Goal: Information Seeking & Learning: Learn about a topic

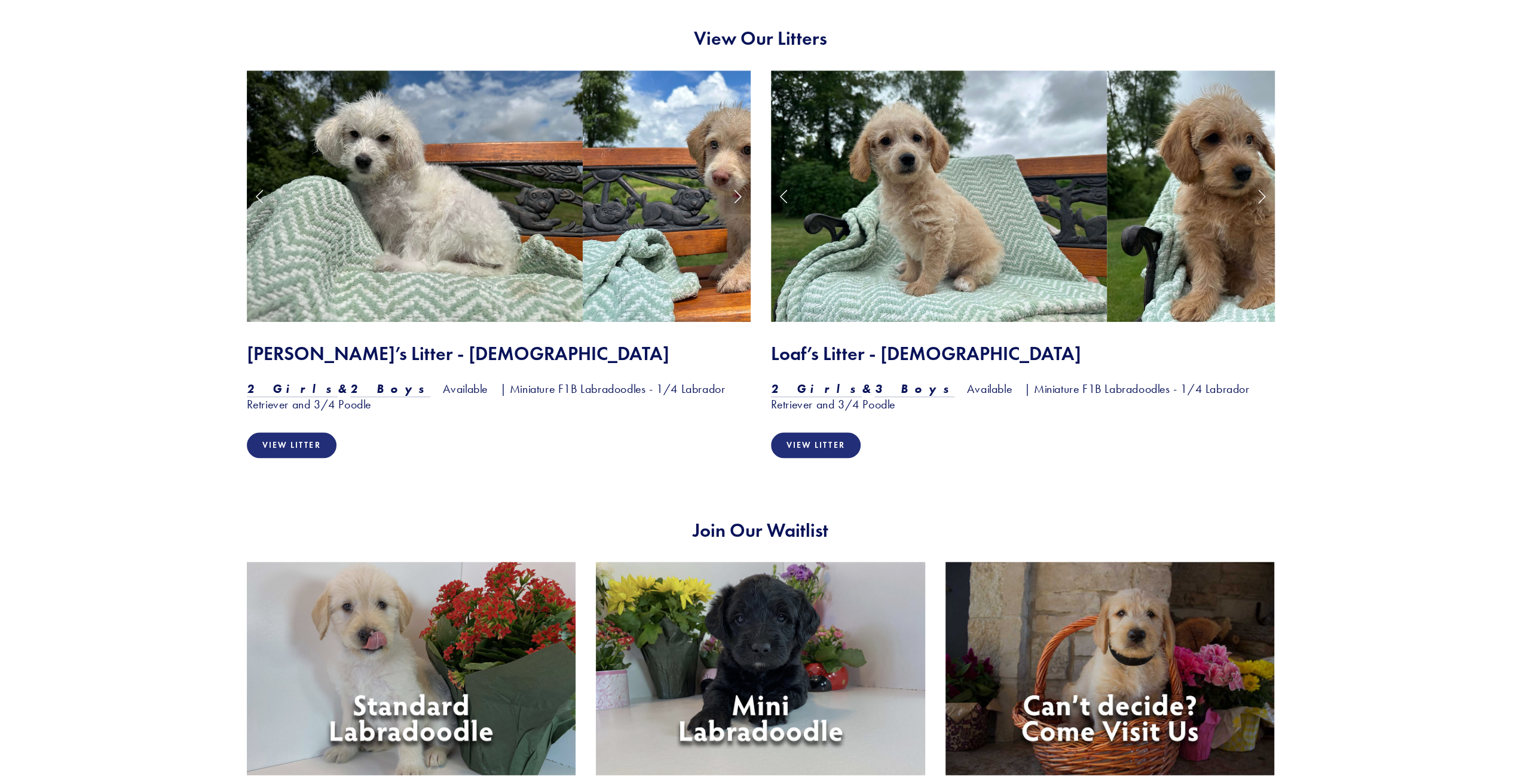
scroll to position [1255, 0]
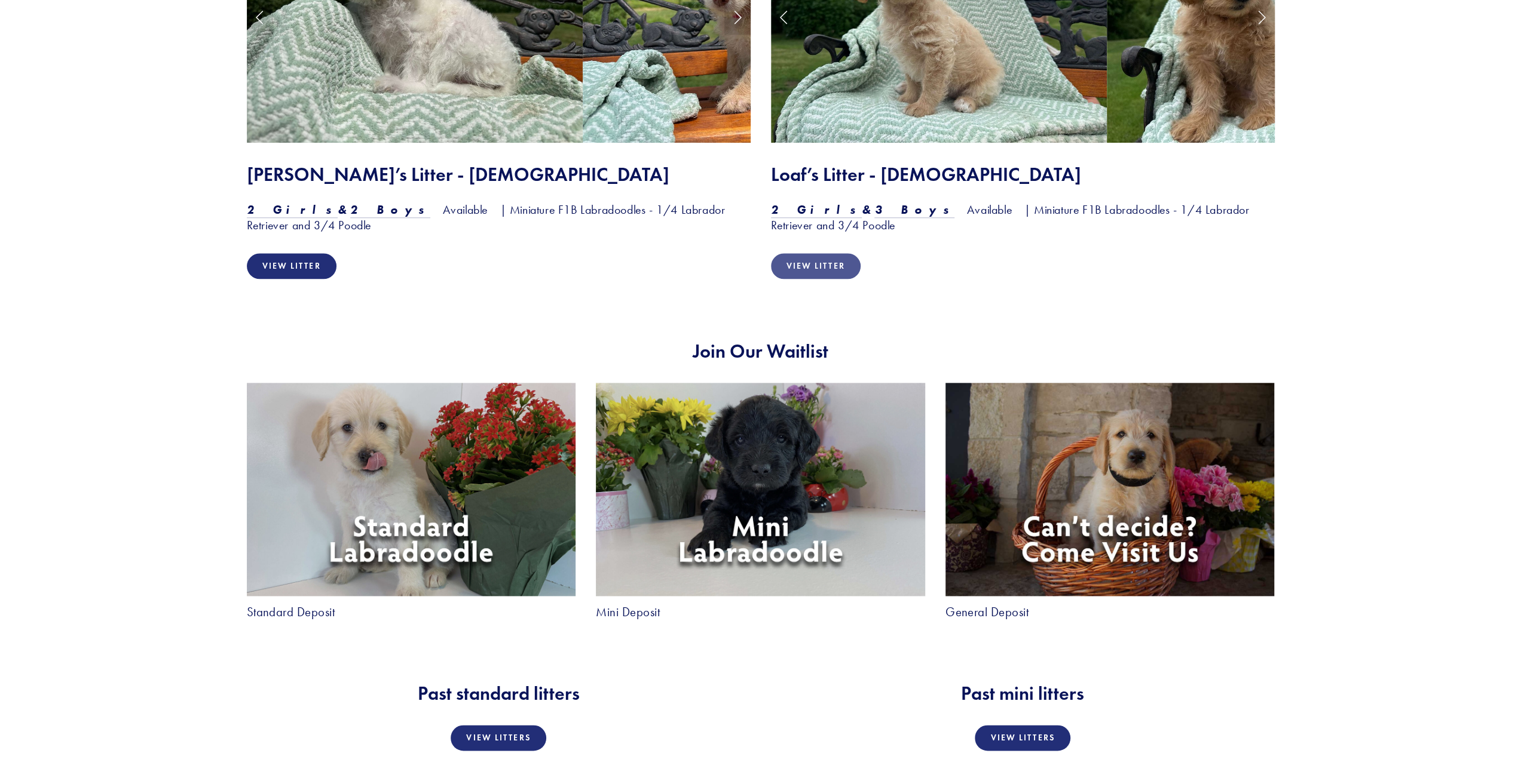
click at [778, 266] on link "View Litter" at bounding box center [816, 266] width 89 height 26
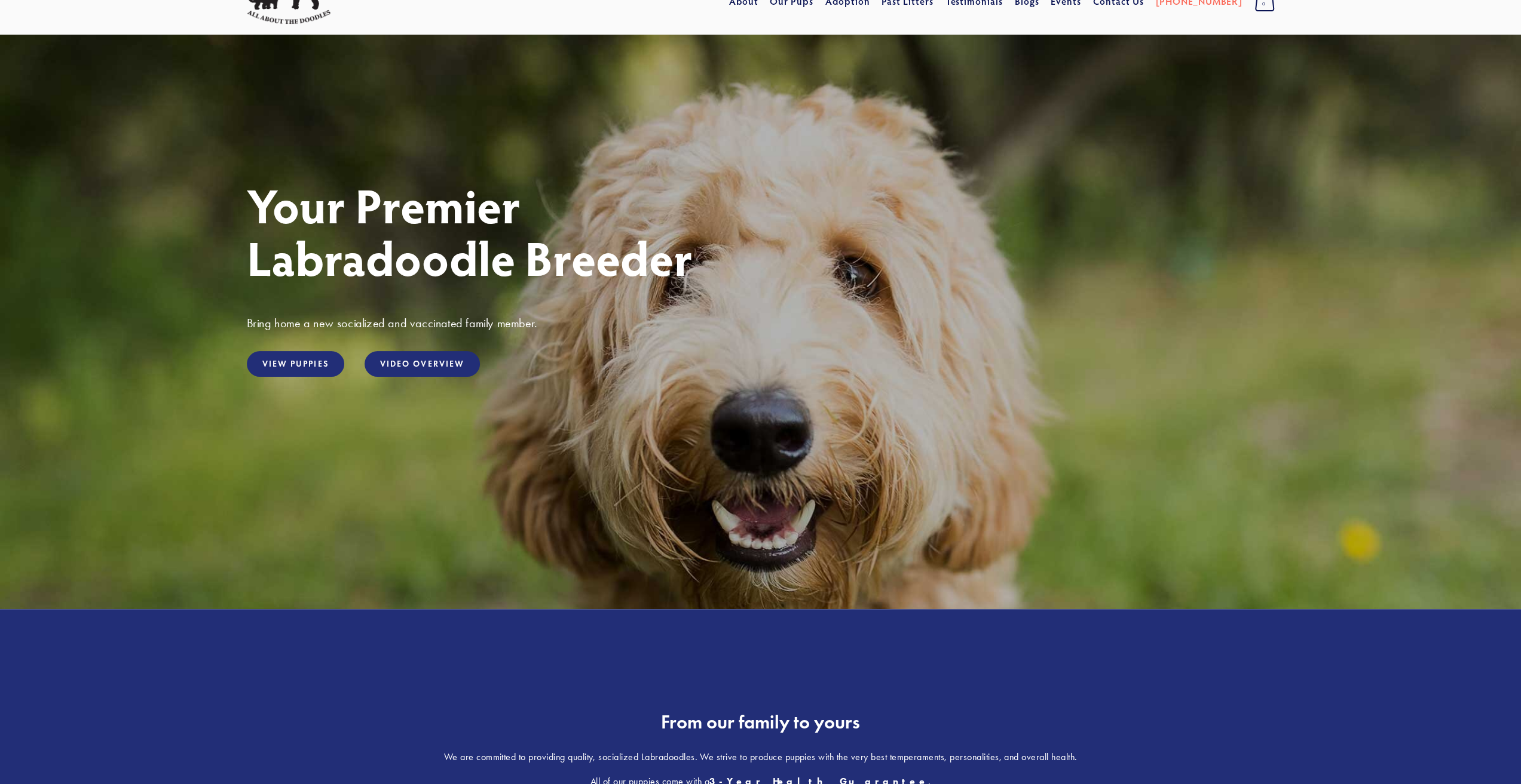
scroll to position [0, 0]
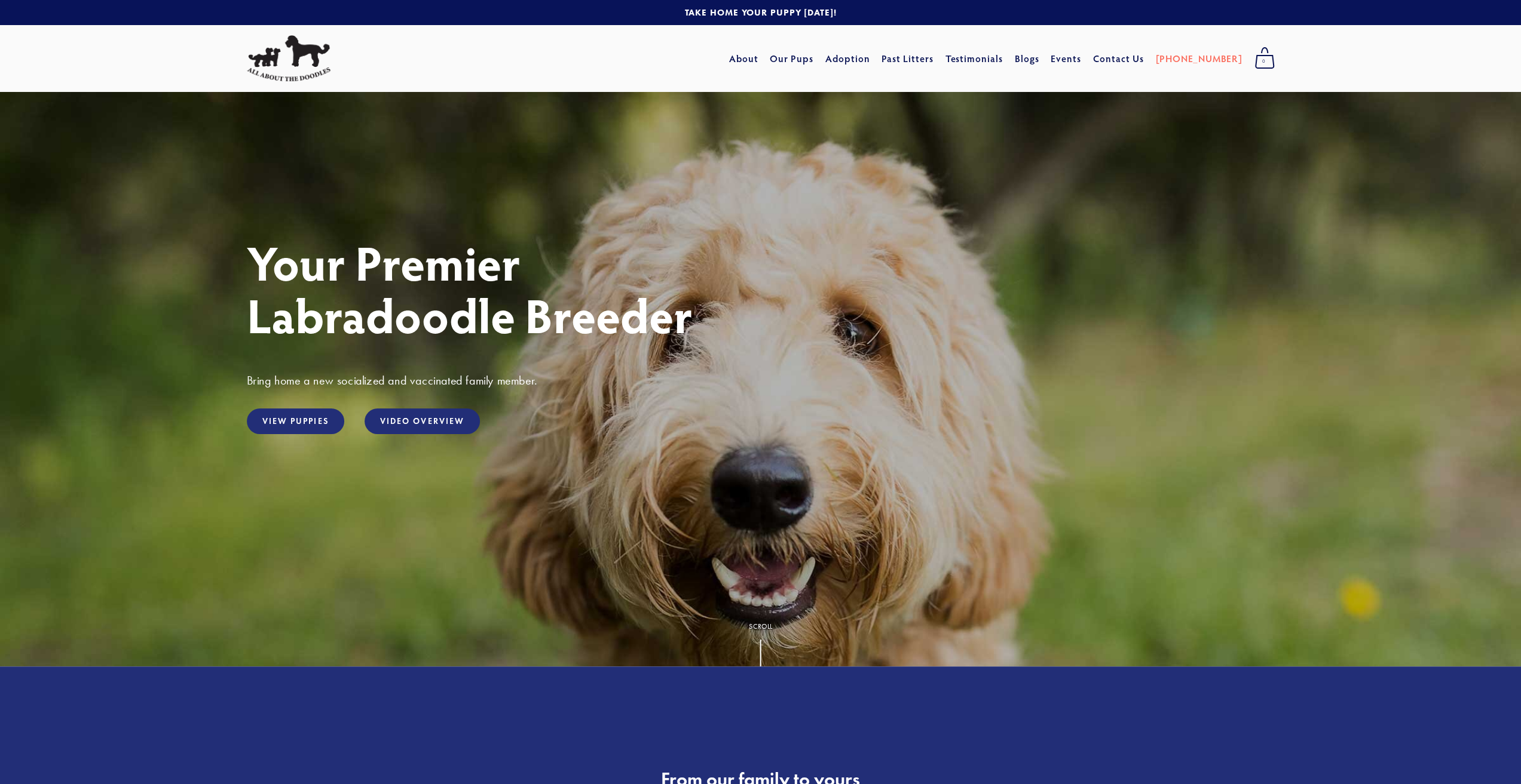
click at [312, 54] on img at bounding box center [289, 58] width 84 height 47
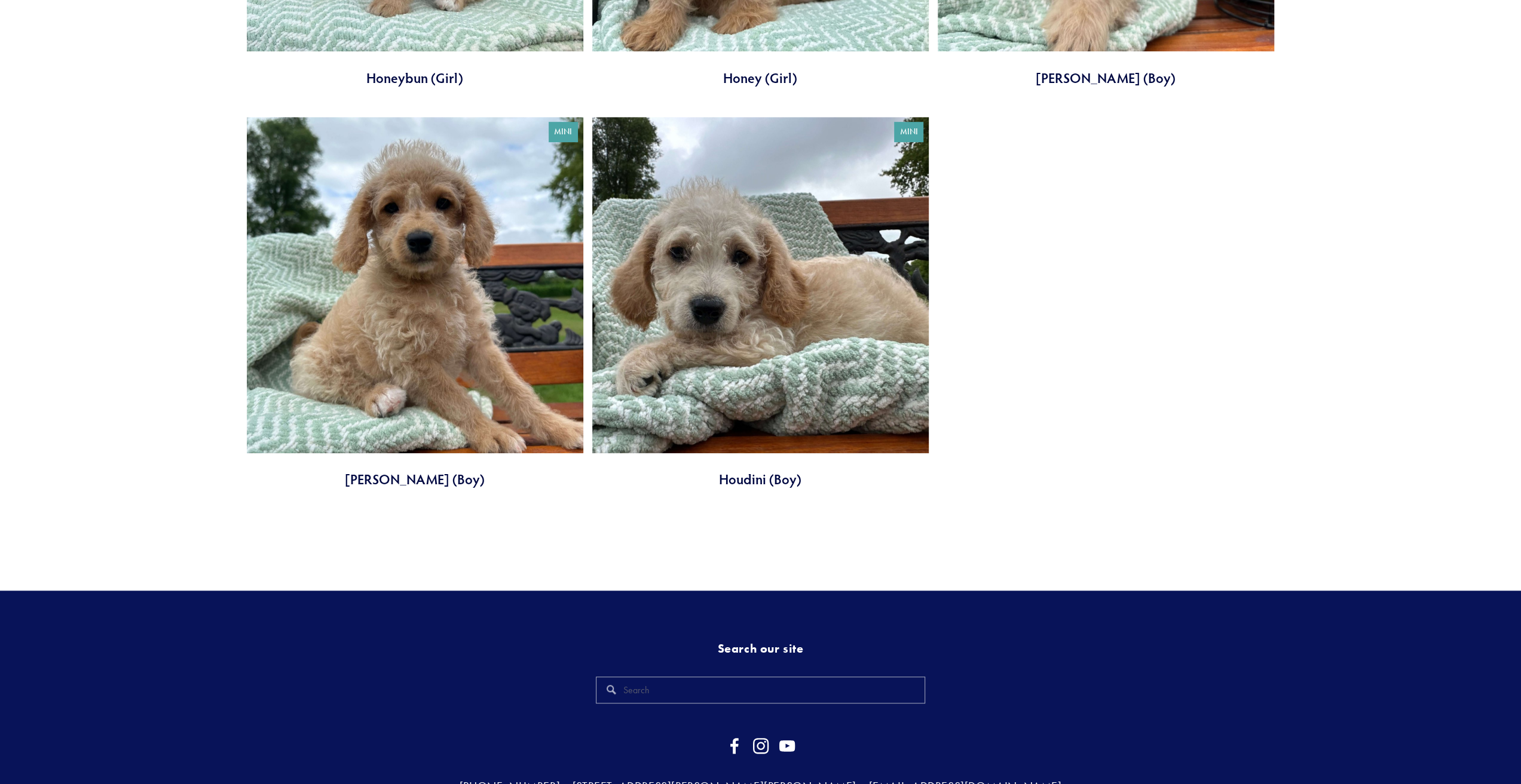
scroll to position [836, 0]
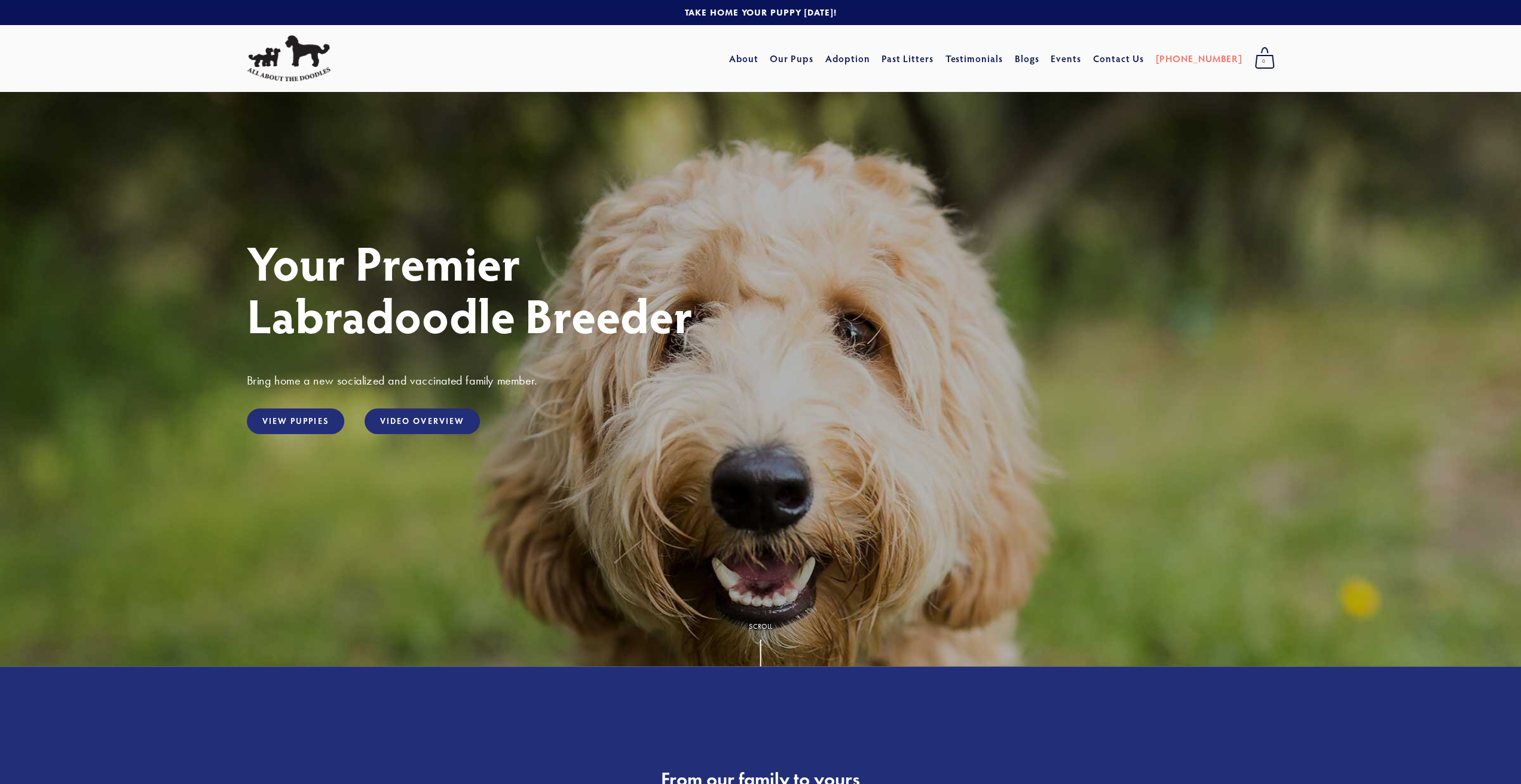
click at [1223, 49] on link "[PHONE_NUMBER]" at bounding box center [1198, 58] width 86 height 22
click at [759, 61] on link "About" at bounding box center [743, 58] width 29 height 22
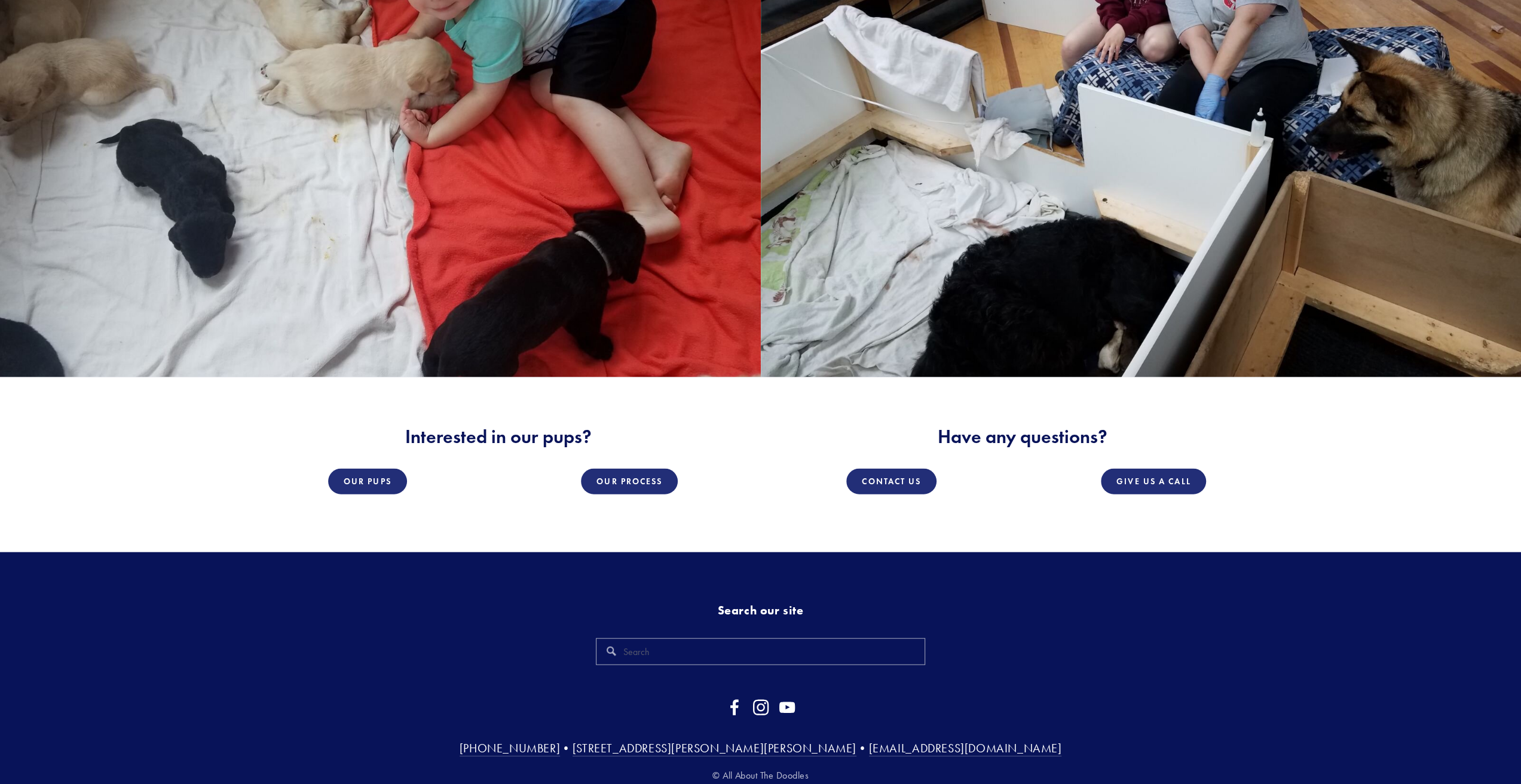
scroll to position [2399, 0]
